Goal: Task Accomplishment & Management: Manage account settings

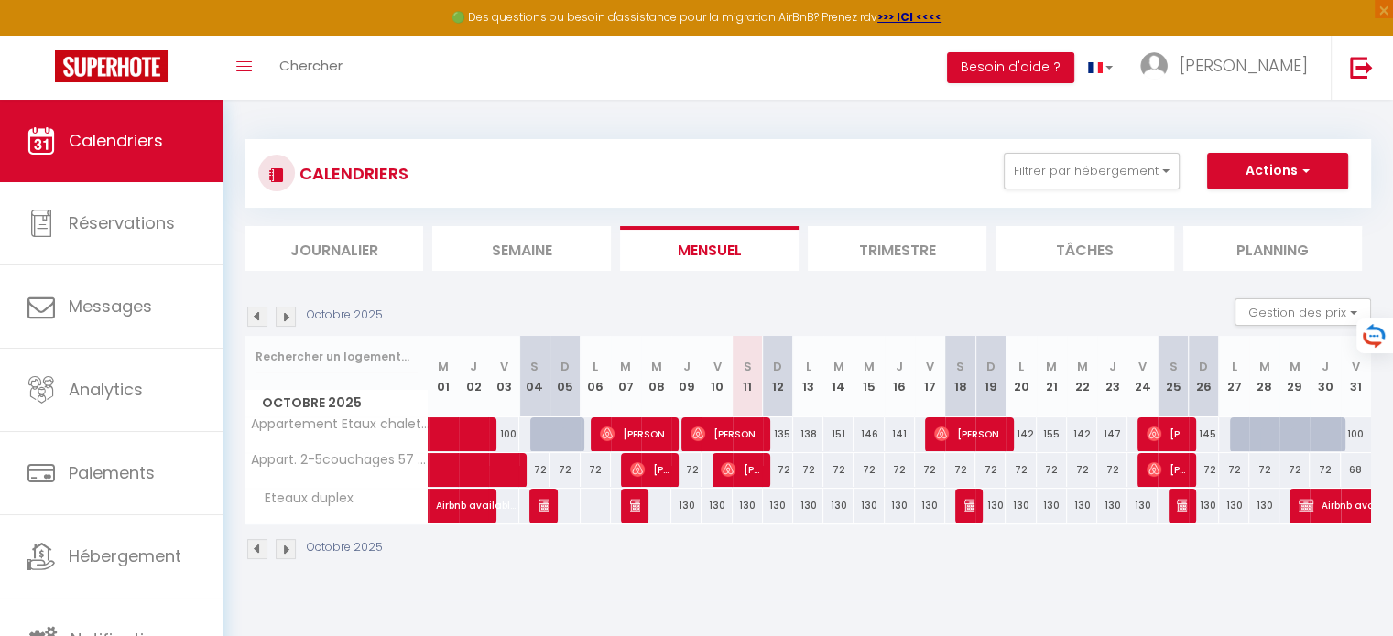
click at [782, 436] on div "135" at bounding box center [778, 435] width 30 height 34
select select "1"
type input "Dim 12 Octobre 2025"
type input "Lun 13 Octobre 2025"
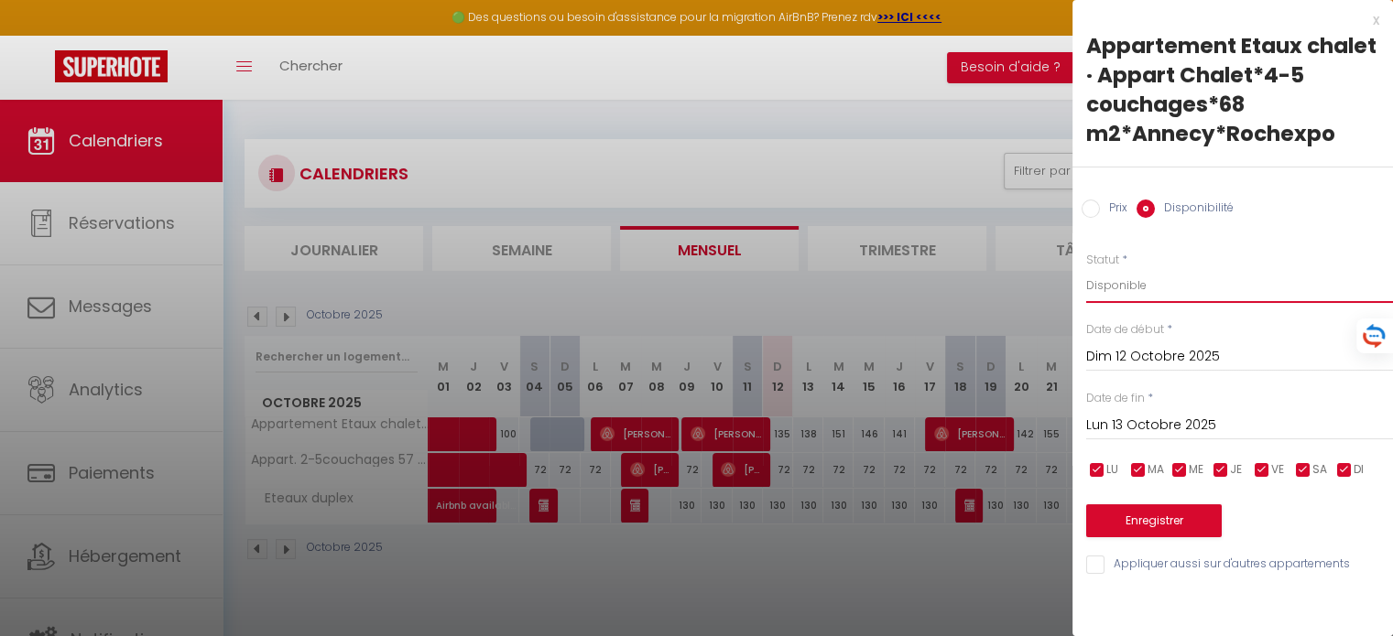
click at [1133, 290] on select "Disponible Indisponible" at bounding box center [1239, 285] width 307 height 35
select select "0"
click at [1086, 268] on select "Disponible Indisponible" at bounding box center [1239, 285] width 307 height 35
click at [1158, 523] on button "Enregistrer" at bounding box center [1154, 521] width 136 height 33
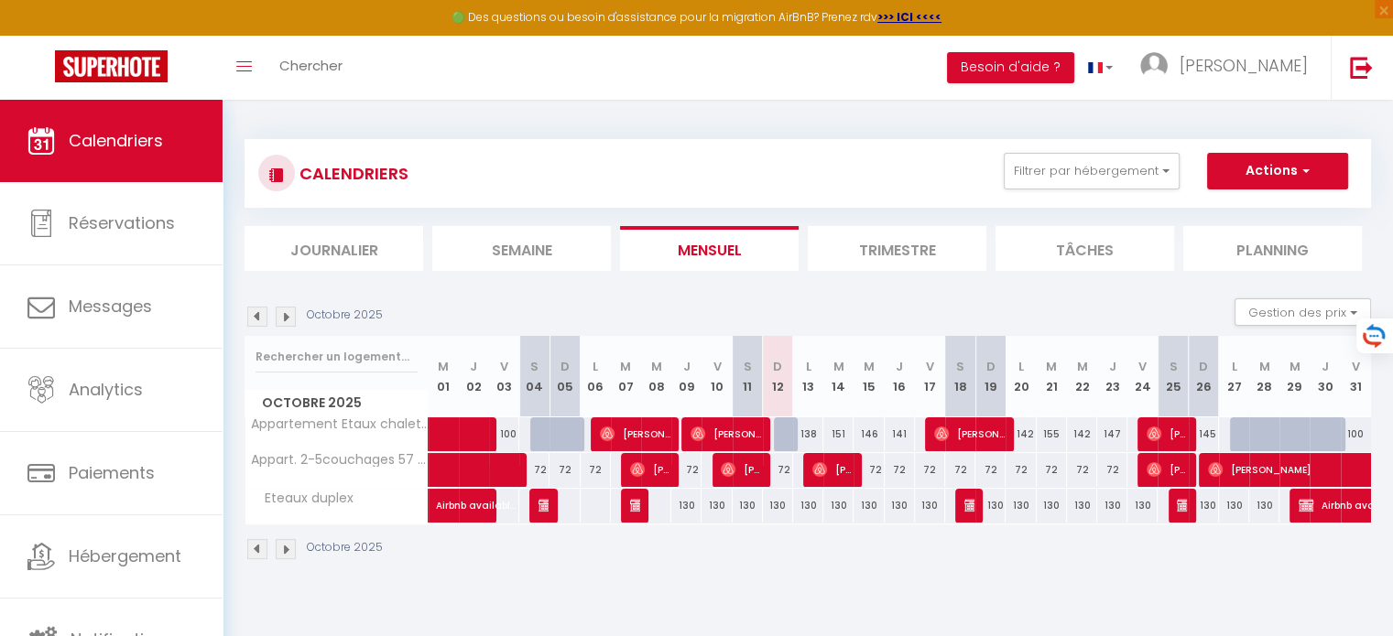
click at [783, 468] on div "72" at bounding box center [778, 470] width 30 height 34
select select "1"
type input "Dim 12 Octobre 2025"
type input "Lun 13 Octobre 2025"
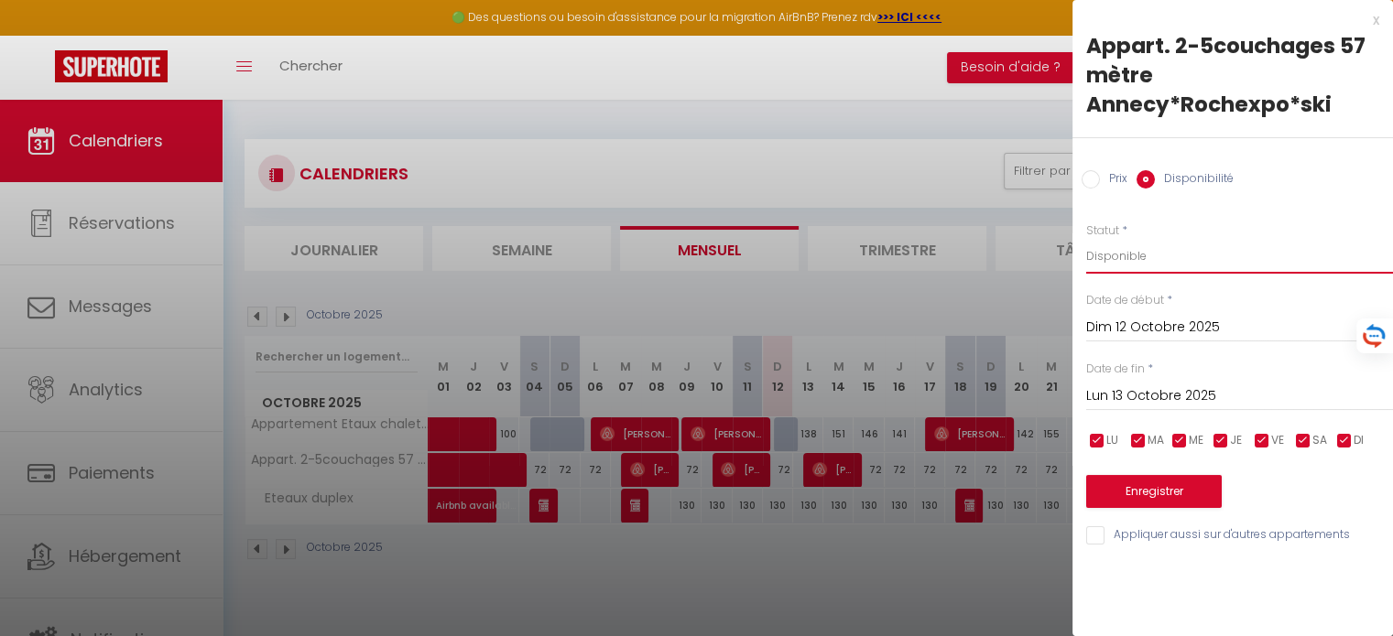
click at [1120, 254] on select "Disponible Indisponible" at bounding box center [1239, 256] width 307 height 35
select select "0"
click at [1086, 239] on select "Disponible Indisponible" at bounding box center [1239, 256] width 307 height 35
click at [1154, 494] on button "Enregistrer" at bounding box center [1154, 491] width 136 height 33
